Goal: Find specific page/section: Find specific page/section

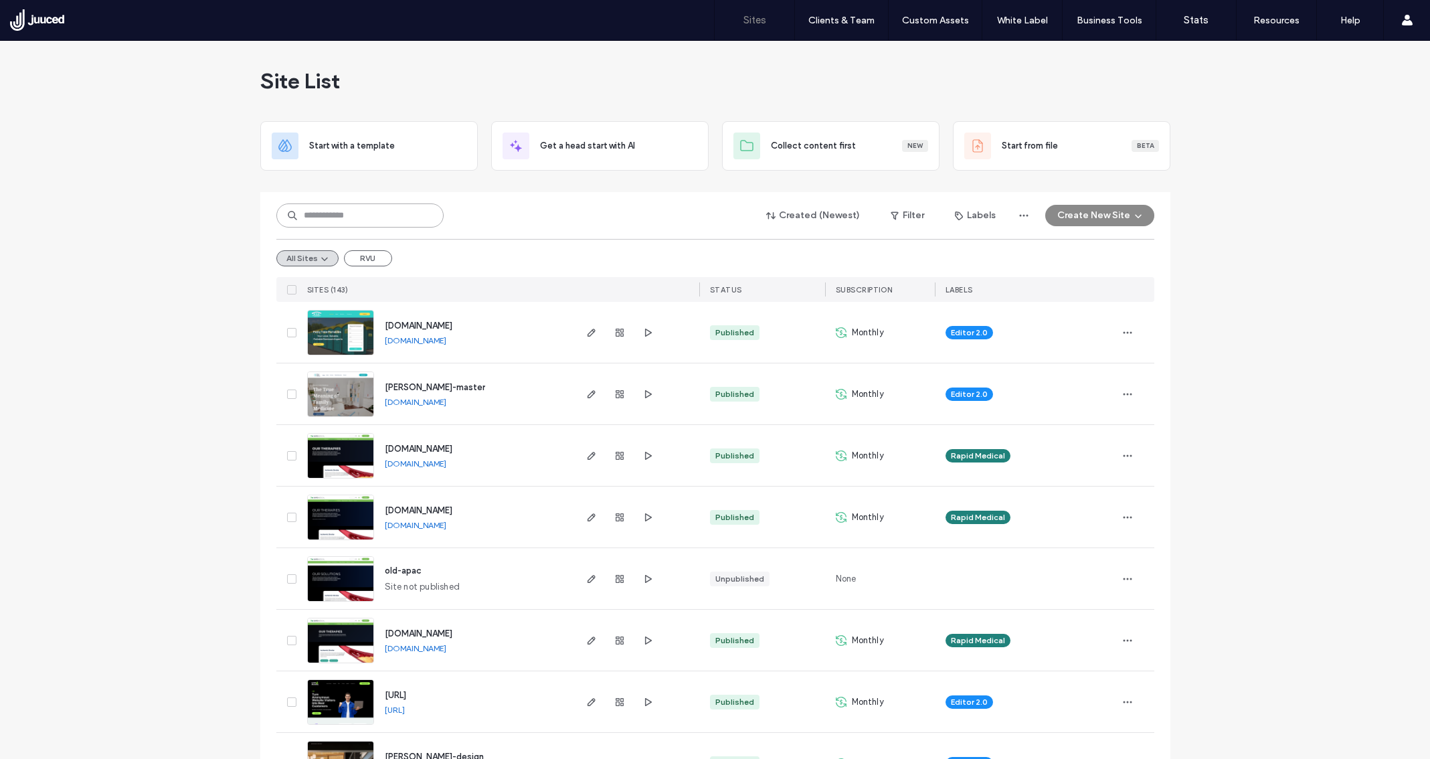
click at [380, 216] on input at bounding box center [359, 215] width 167 height 24
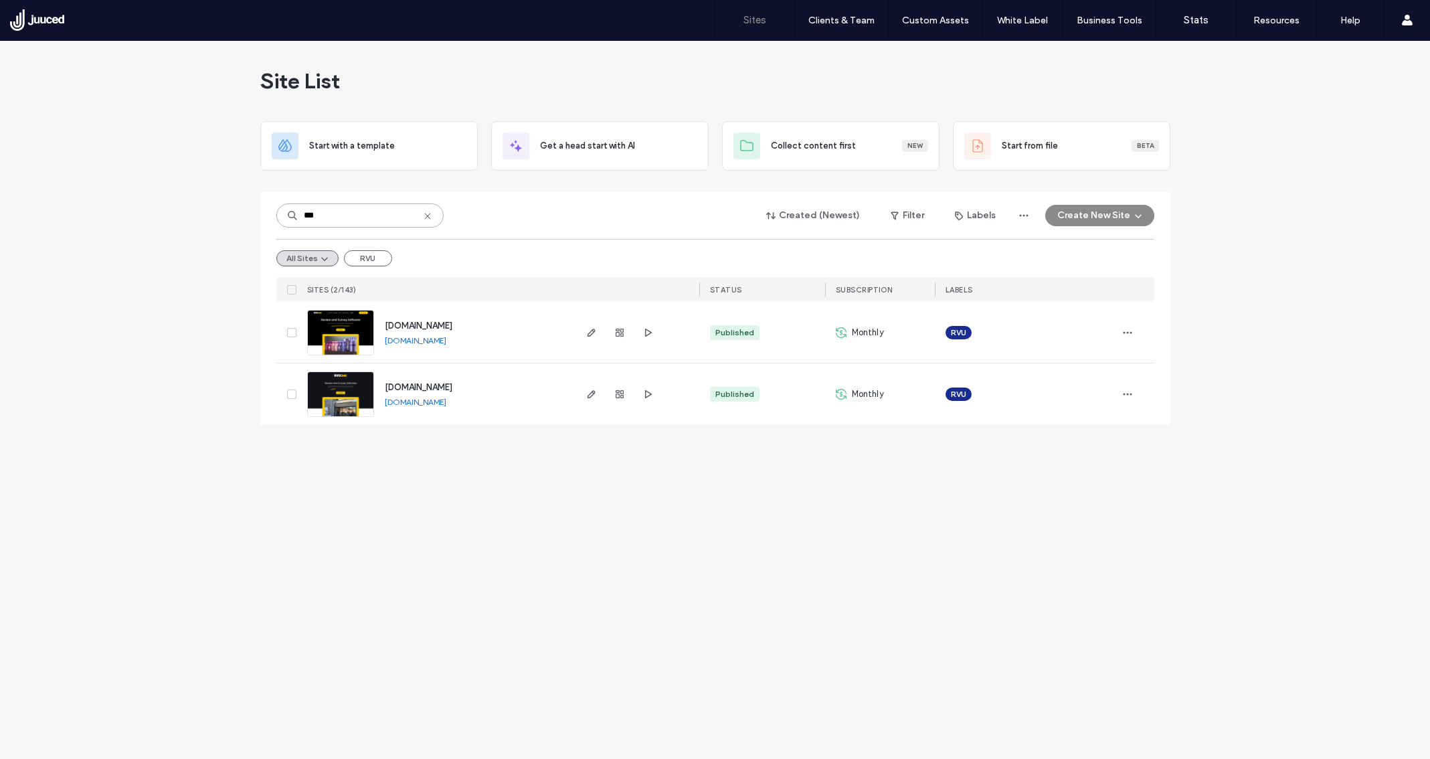
type input "***"
click at [362, 373] on img at bounding box center [341, 417] width 66 height 91
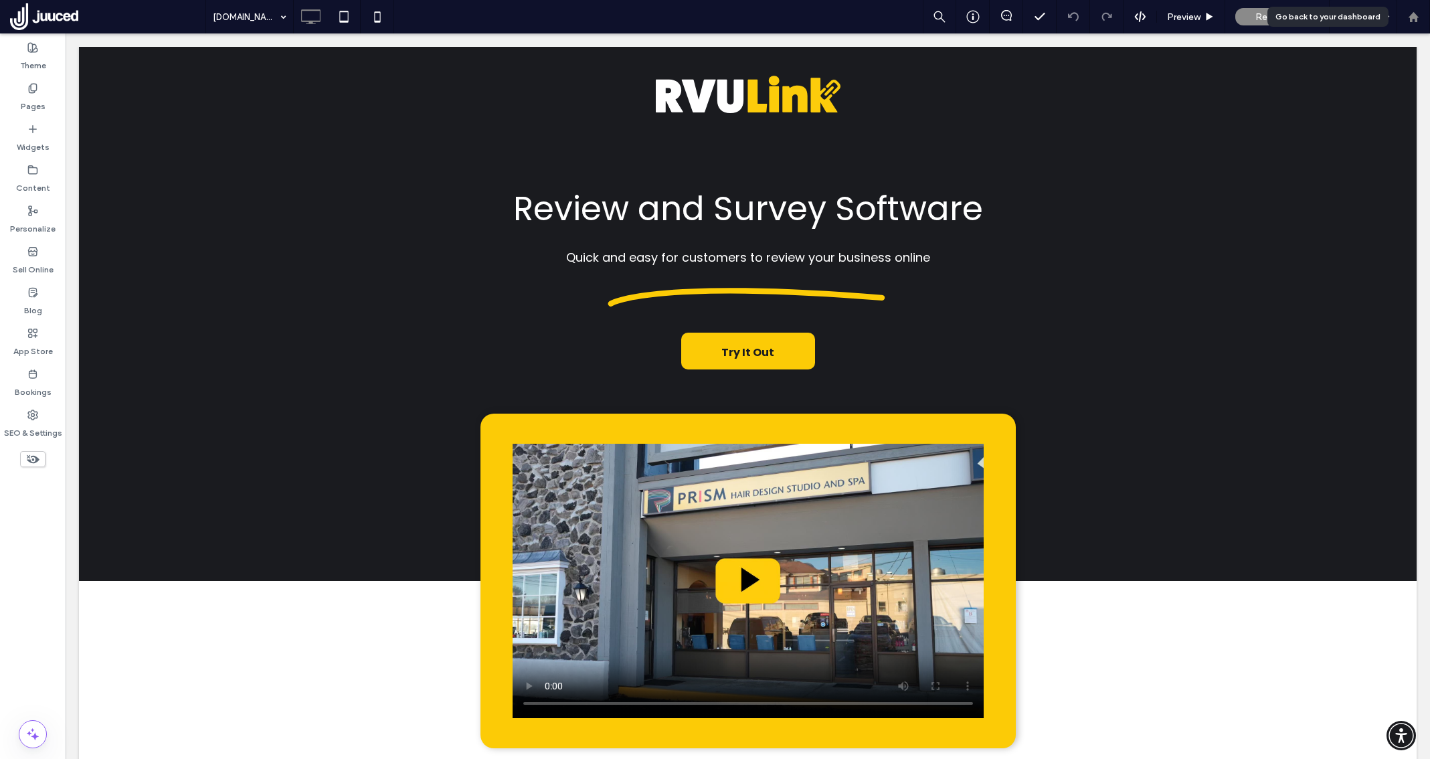
click at [1406, 15] on div at bounding box center [1413, 16] width 32 height 11
